Goal: Check status

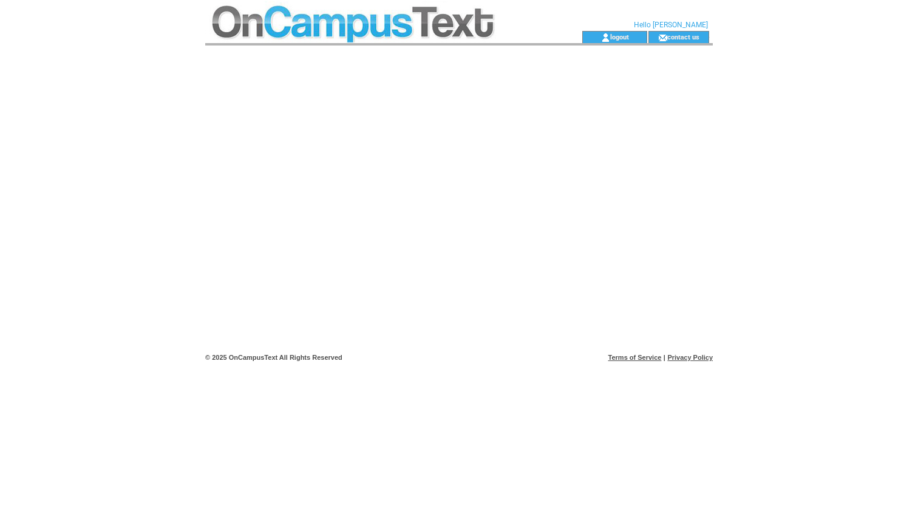
click at [412, 9] on td at bounding box center [371, 15] width 333 height 31
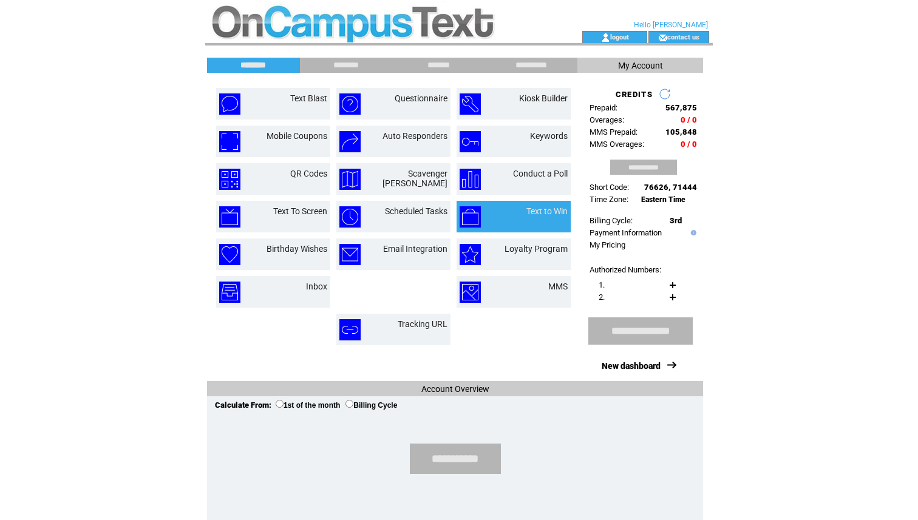
click at [523, 211] on td "Text to Win" at bounding box center [533, 216] width 68 height 21
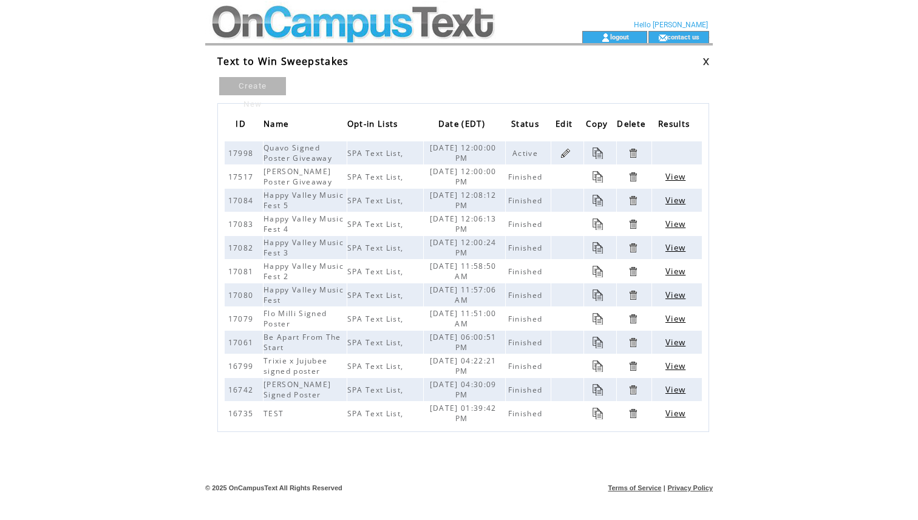
click at [569, 154] on link at bounding box center [566, 153] width 12 height 12
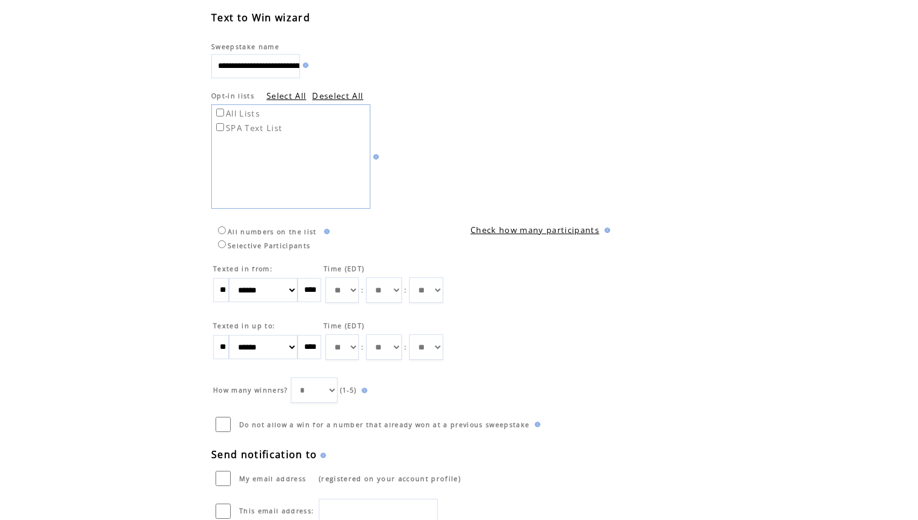
scroll to position [96, 0]
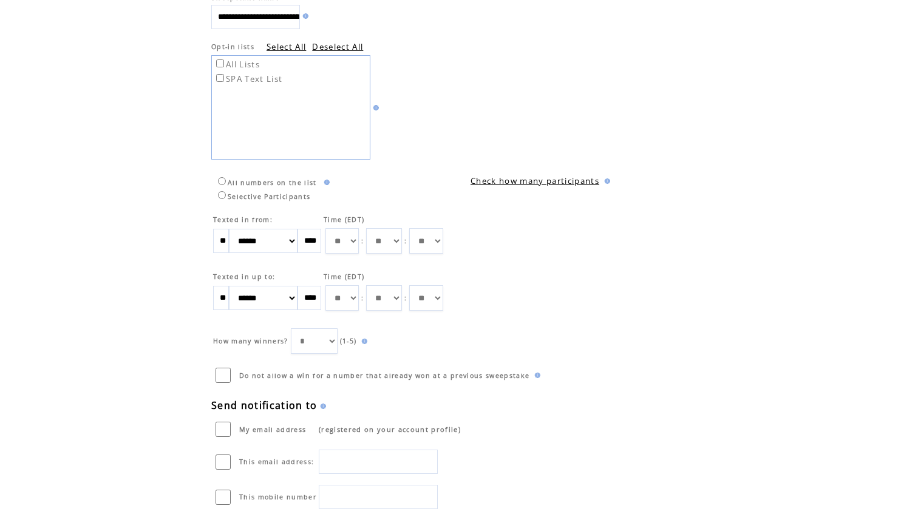
click at [573, 183] on link "Check how many participants" at bounding box center [534, 180] width 129 height 11
